Goal: Task Accomplishment & Management: Manage account settings

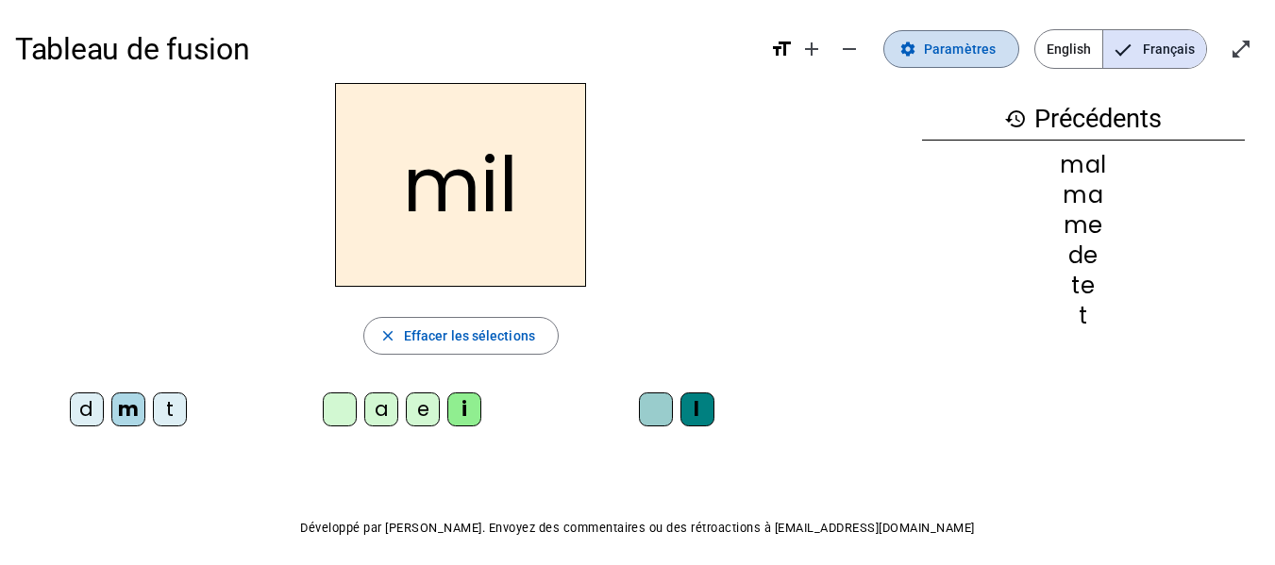
click at [964, 54] on span "Paramètres" at bounding box center [960, 49] width 72 height 23
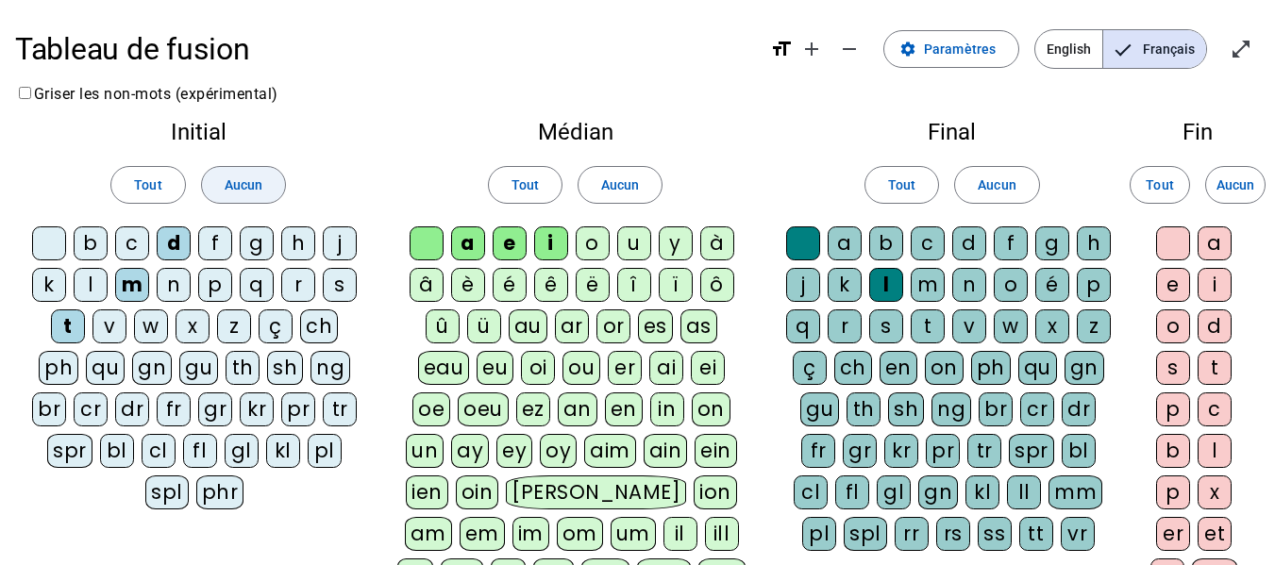
click at [235, 187] on span "Aucun" at bounding box center [244, 185] width 38 height 23
click at [641, 175] on span at bounding box center [619, 184] width 83 height 45
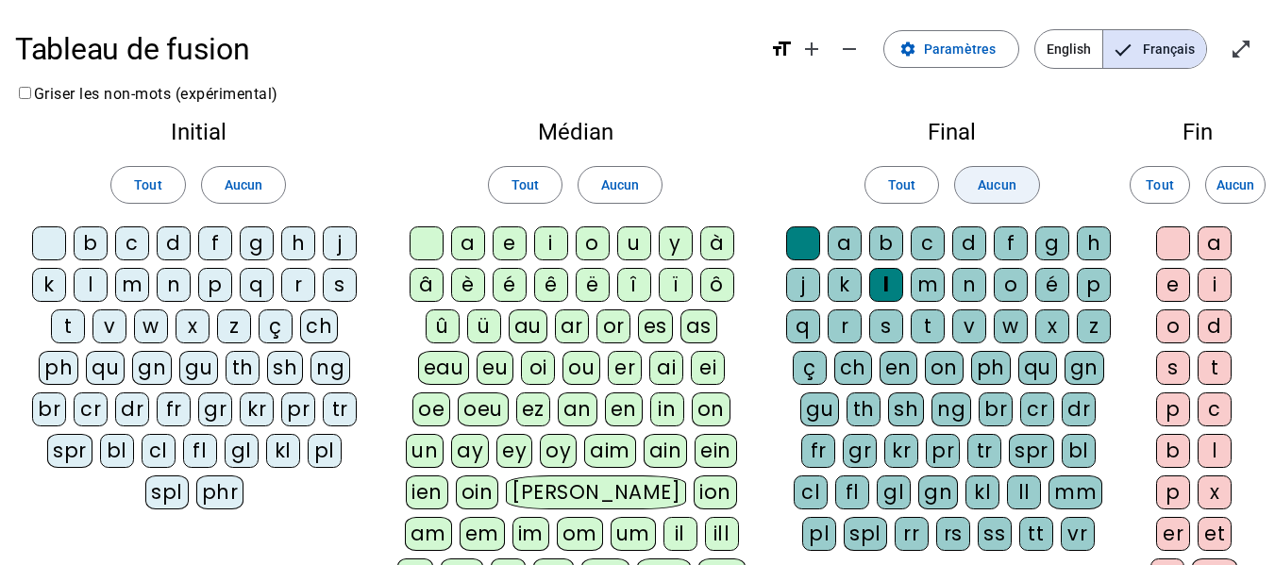
click at [1018, 192] on span at bounding box center [996, 184] width 83 height 45
click at [175, 236] on div "d" at bounding box center [174, 243] width 34 height 34
drag, startPoint x: 336, startPoint y: 243, endPoint x: 324, endPoint y: 295, distance: 53.3
click at [335, 243] on div "j" at bounding box center [340, 243] width 34 height 34
click at [138, 279] on div "m" at bounding box center [132, 285] width 34 height 34
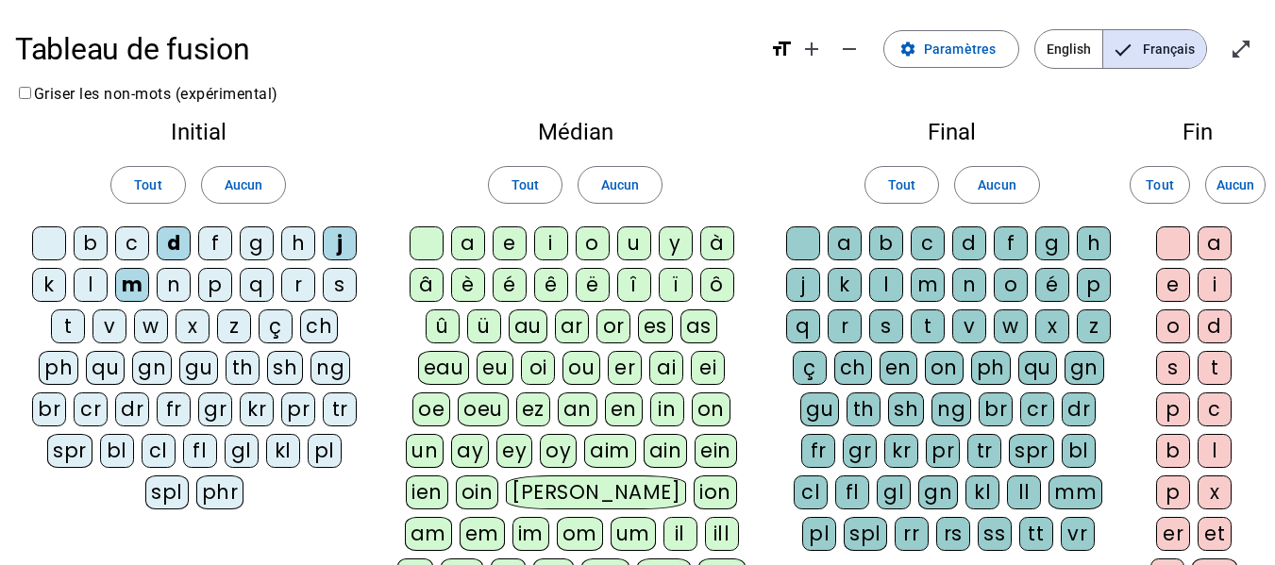
click at [69, 325] on div "t" at bounding box center [68, 326] width 34 height 34
click at [426, 253] on div at bounding box center [426, 243] width 34 height 34
drag, startPoint x: 434, startPoint y: 252, endPoint x: 461, endPoint y: 237, distance: 31.2
click at [435, 252] on div at bounding box center [426, 243] width 34 height 34
drag, startPoint x: 470, startPoint y: 233, endPoint x: 503, endPoint y: 244, distance: 34.9
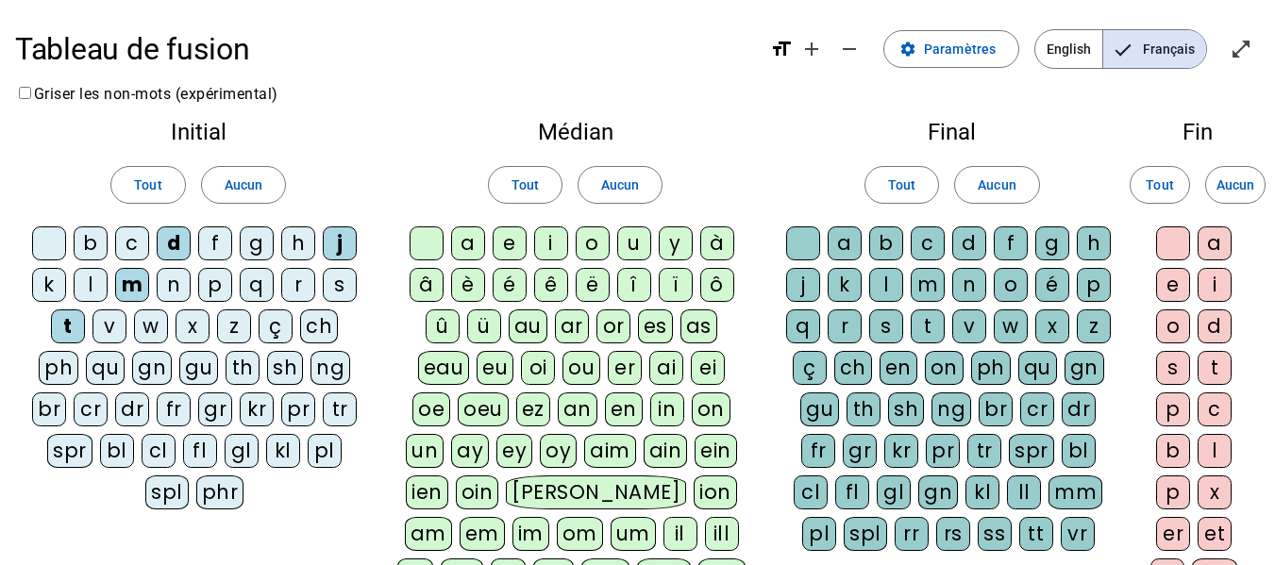
click at [471, 234] on div "a" at bounding box center [468, 243] width 34 height 34
drag, startPoint x: 517, startPoint y: 246, endPoint x: 540, endPoint y: 246, distance: 22.6
click at [517, 246] on div "e" at bounding box center [509, 243] width 34 height 34
click at [634, 244] on div "u" at bounding box center [634, 243] width 34 height 34
drag, startPoint x: 804, startPoint y: 236, endPoint x: 879, endPoint y: 289, distance: 92.1
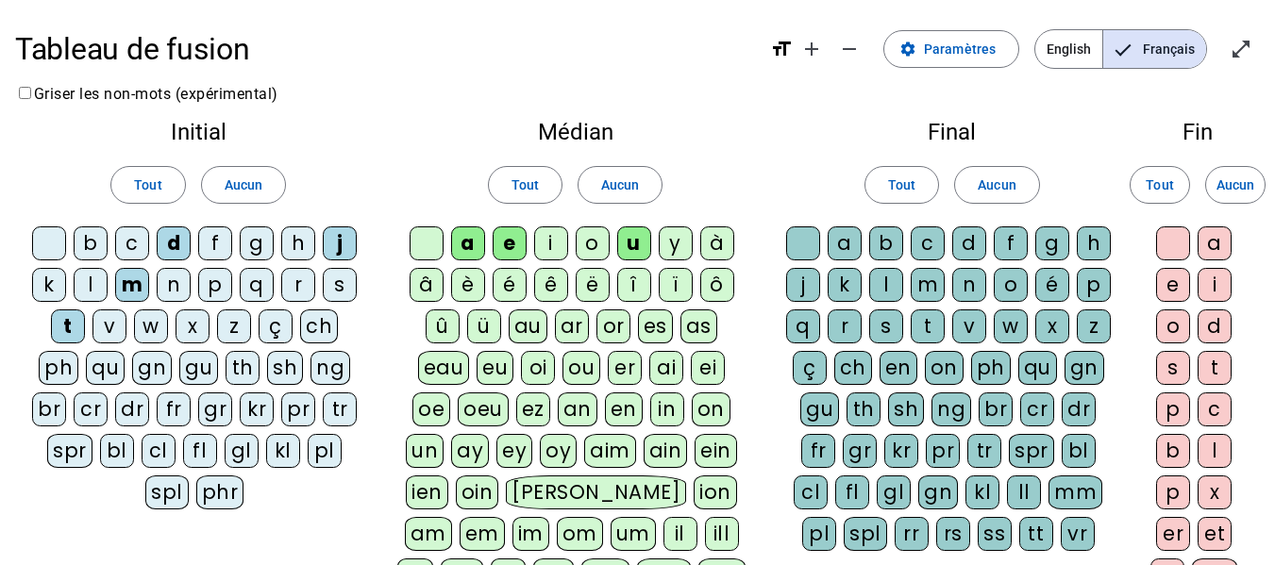
click at [812, 244] on div at bounding box center [803, 243] width 34 height 34
click at [898, 288] on div "l" at bounding box center [886, 285] width 34 height 34
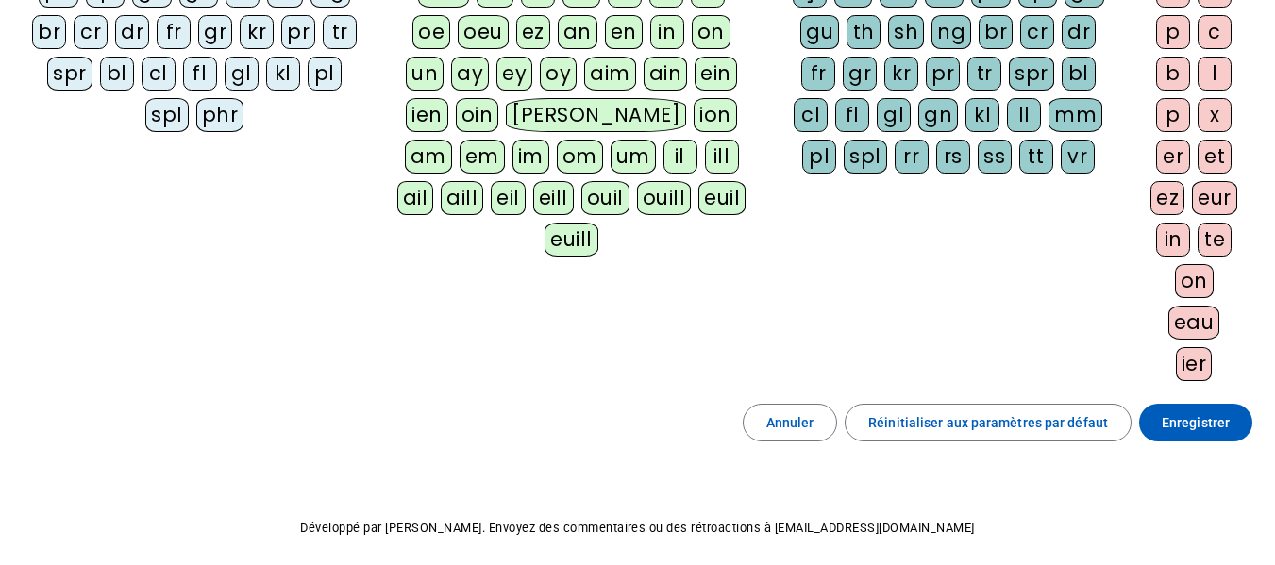
scroll to position [452, 0]
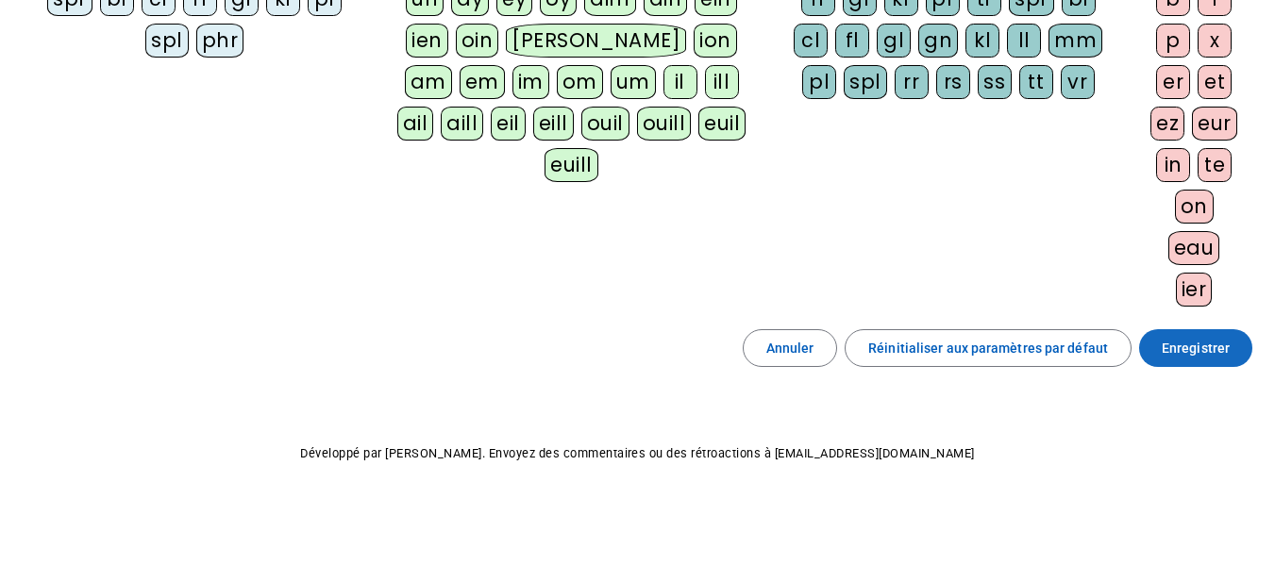
click at [1206, 355] on span "Enregistrer" at bounding box center [1195, 348] width 68 height 23
